Goal: Task Accomplishment & Management: Manage account settings

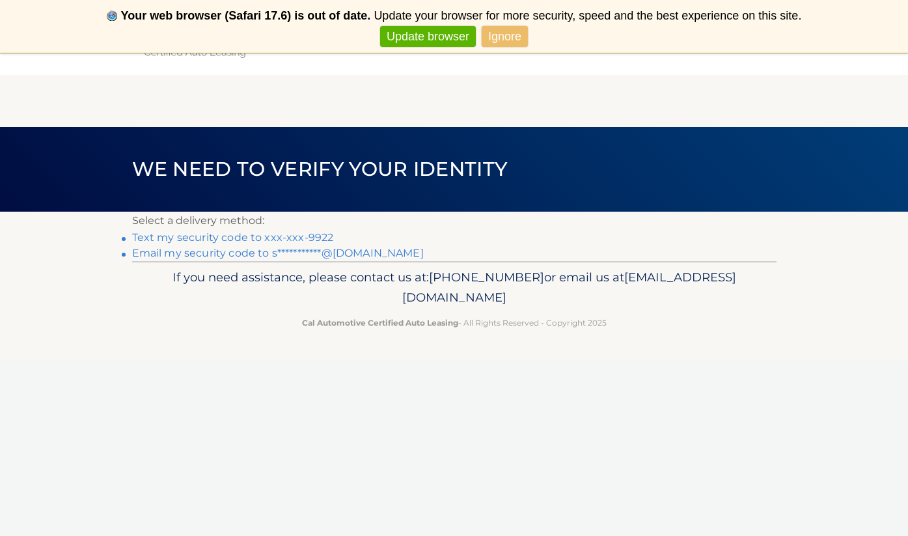
click at [178, 238] on link "Text my security code to xxx-xxx-9922" at bounding box center [233, 237] width 202 height 12
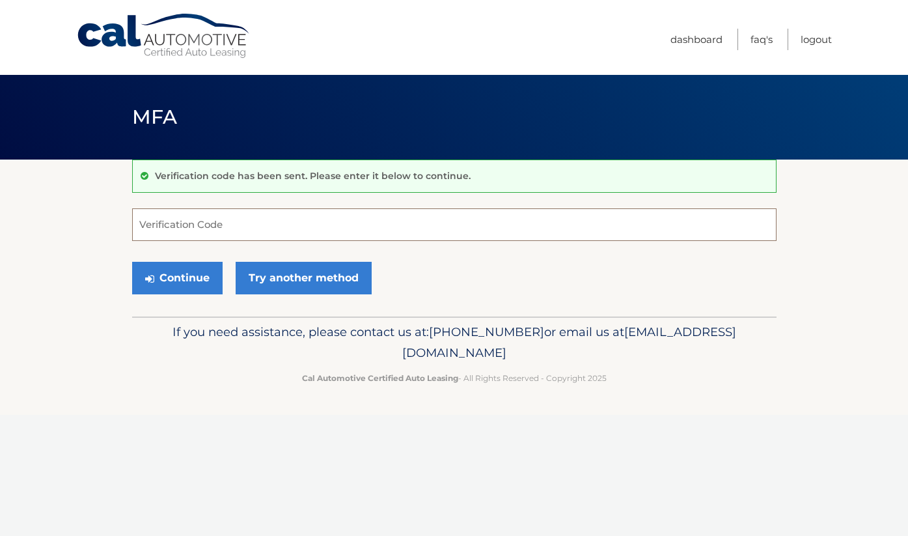
click at [175, 226] on input "Verification Code" at bounding box center [454, 224] width 644 height 33
type input "357786"
click at [176, 277] on button "Continue" at bounding box center [177, 278] width 90 height 33
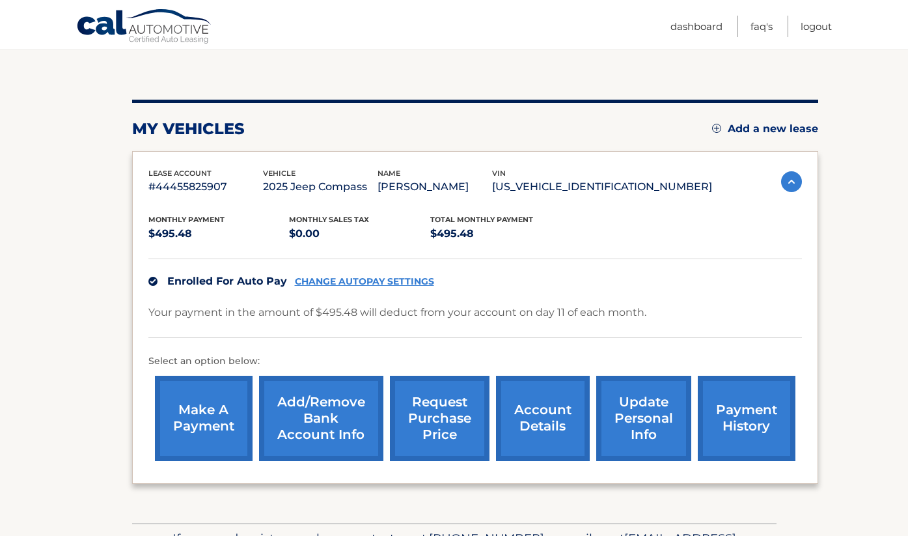
scroll to position [122, 0]
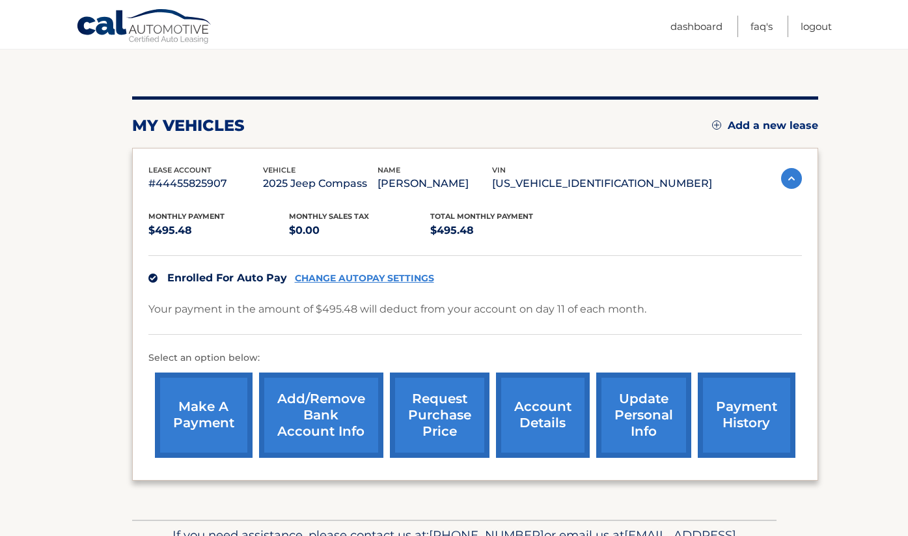
click at [348, 419] on link "Add/Remove bank account info" at bounding box center [321, 414] width 124 height 85
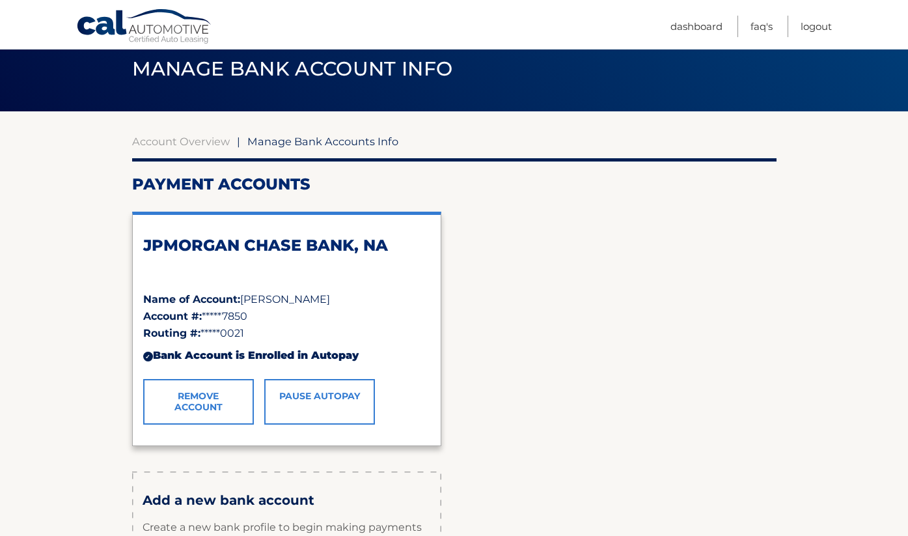
scroll to position [46, 0]
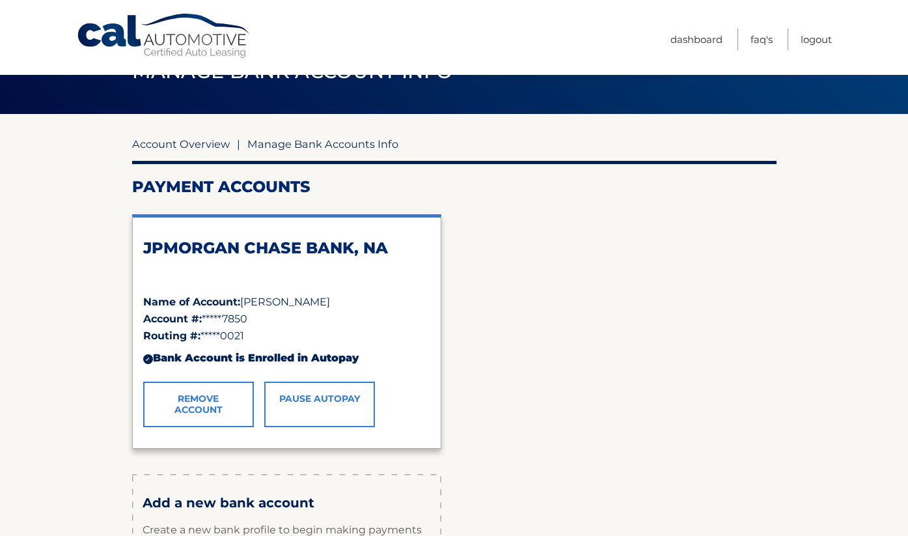
click at [212, 145] on link "Account Overview" at bounding box center [181, 143] width 98 height 13
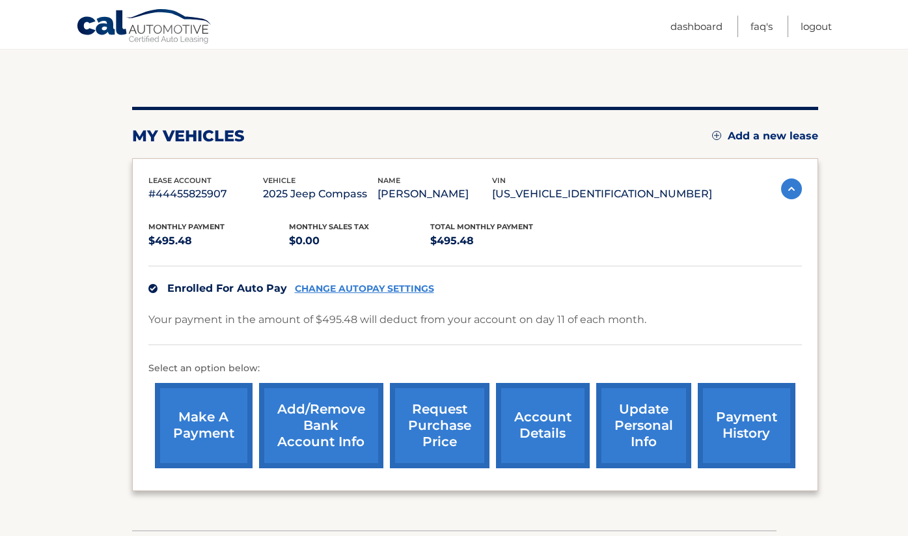
scroll to position [115, 0]
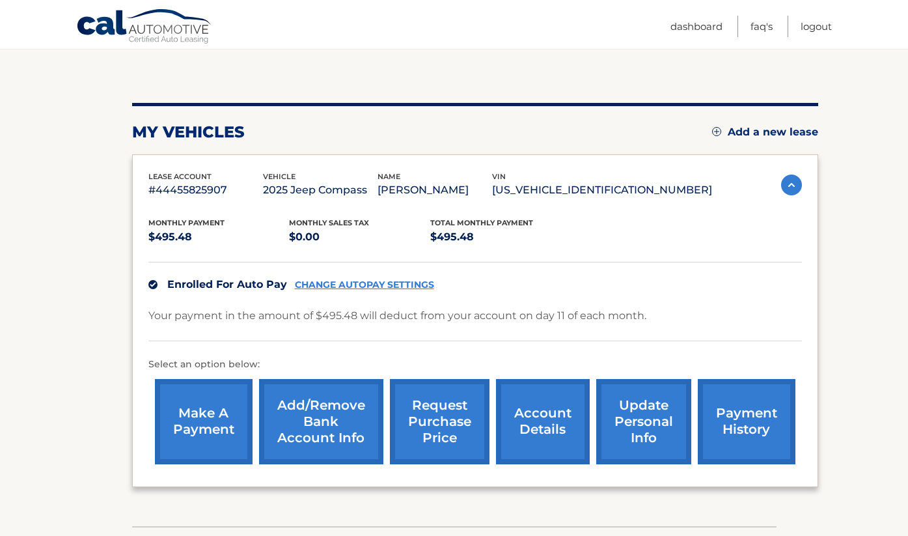
click at [748, 434] on link "payment history" at bounding box center [747, 421] width 98 height 85
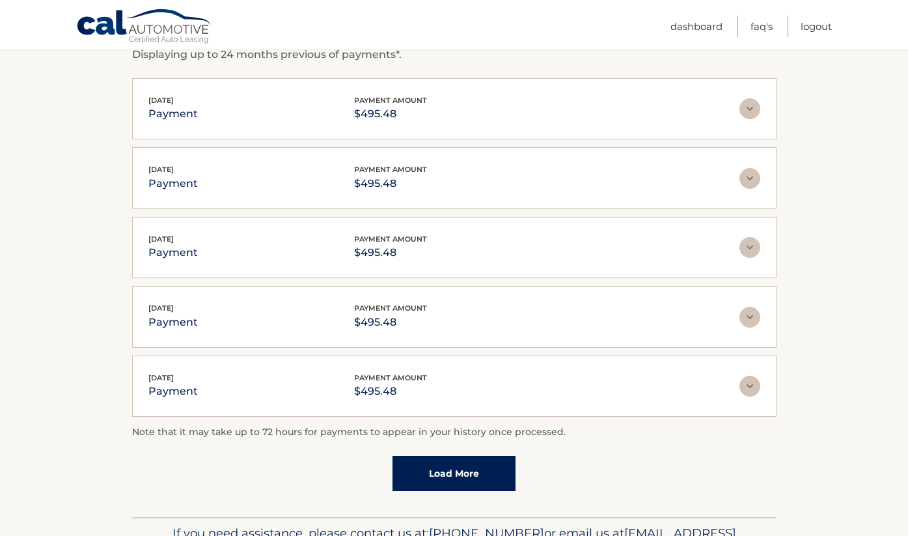
scroll to position [240, 0]
click at [754, 117] on img at bounding box center [750, 108] width 21 height 21
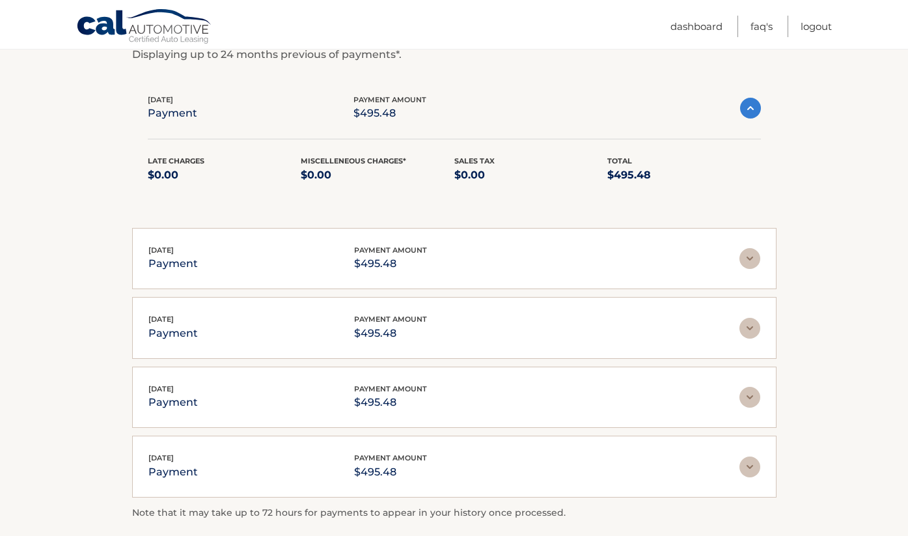
click at [757, 119] on div "Sep 12, 2025 payment payment amount $495.48" at bounding box center [454, 108] width 613 height 29
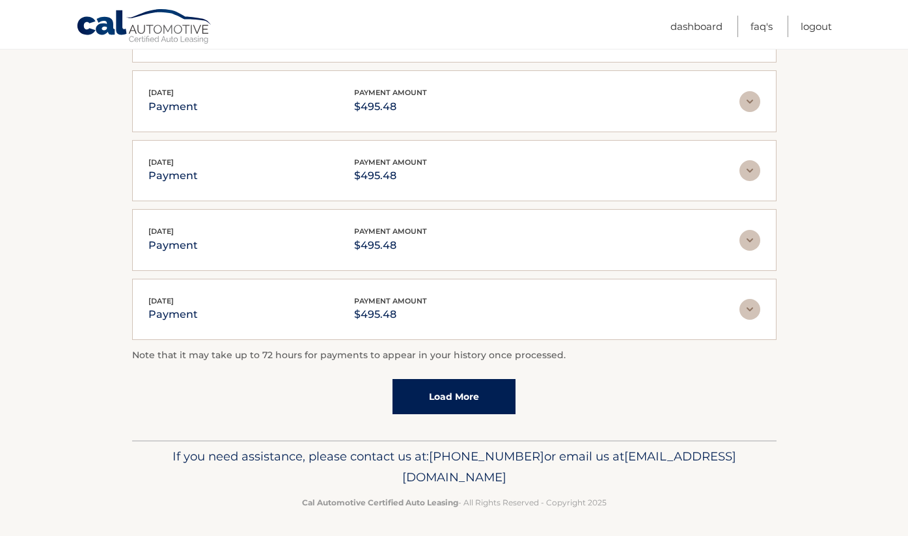
scroll to position [316, 0]
click at [467, 394] on link "Load More" at bounding box center [454, 397] width 123 height 35
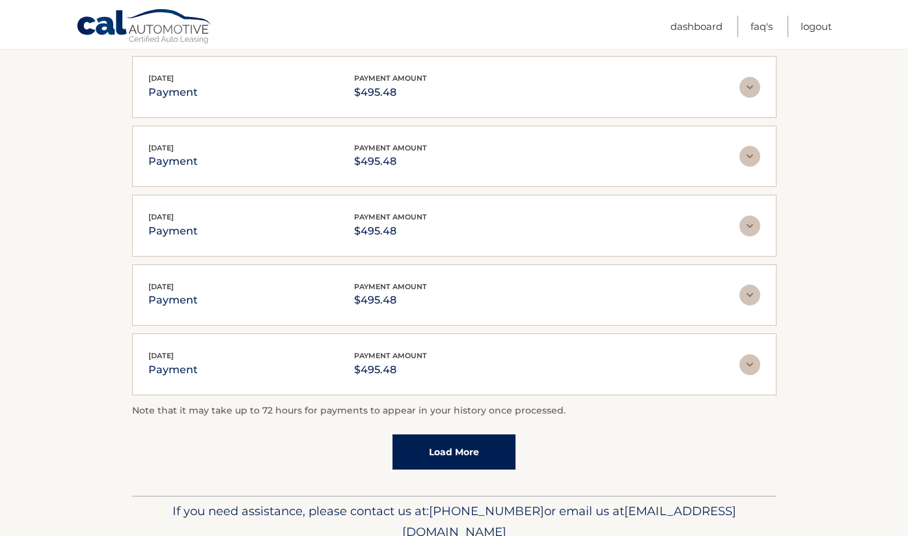
scroll to position [328, 0]
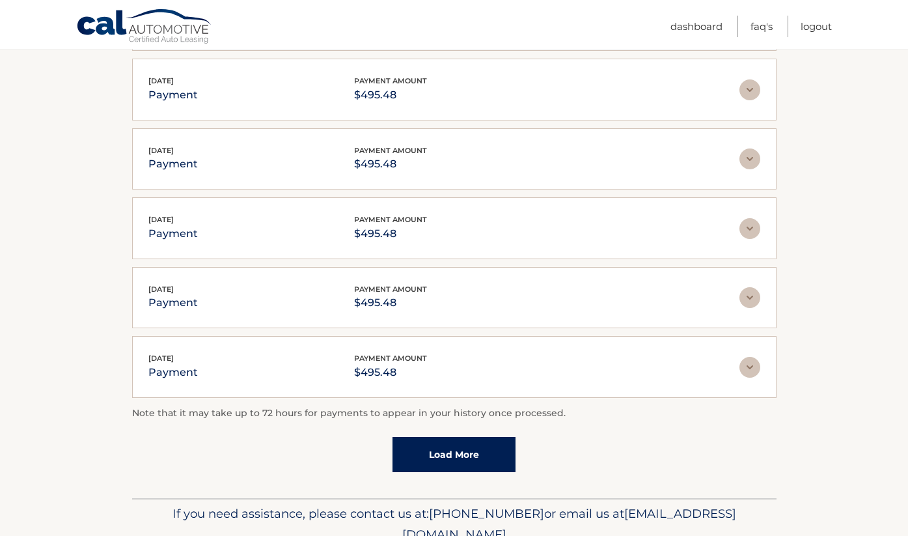
click at [462, 447] on link "Load More" at bounding box center [454, 454] width 123 height 35
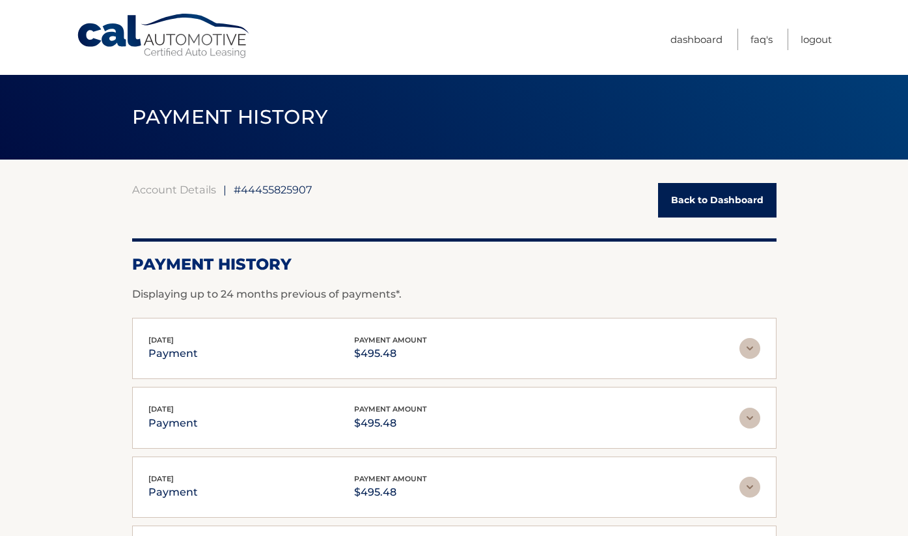
scroll to position [0, 0]
click at [819, 41] on link "Logout" at bounding box center [816, 39] width 31 height 21
